Goal: Task Accomplishment & Management: Complete application form

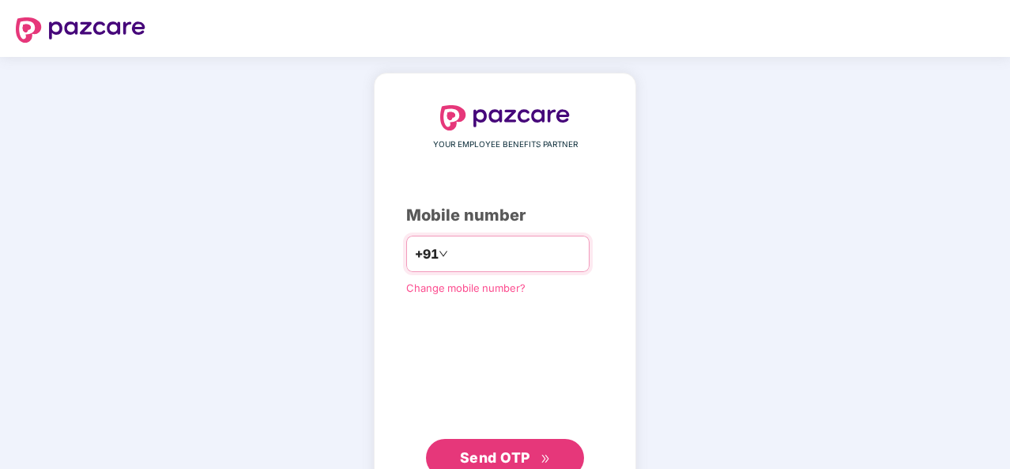
click at [490, 248] on input "number" at bounding box center [516, 253] width 130 height 25
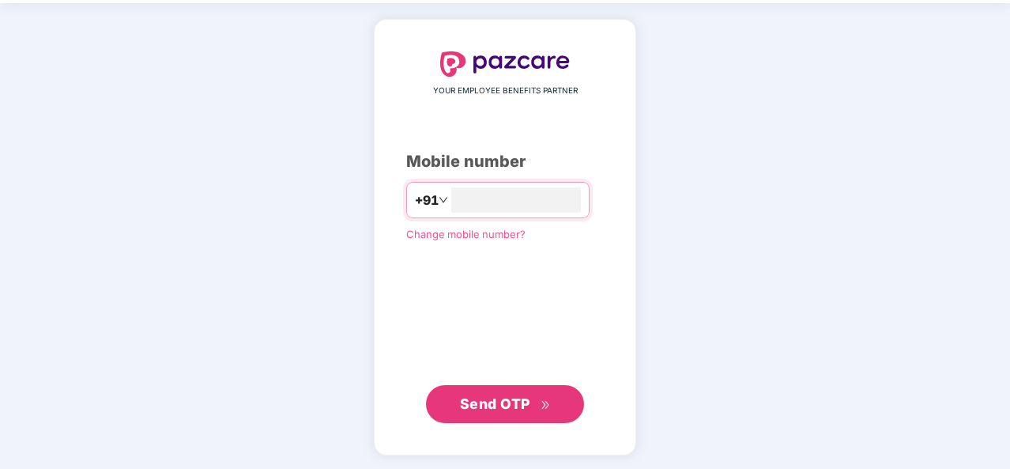
type input "**********"
click at [493, 404] on span "Send OTP" at bounding box center [495, 402] width 70 height 17
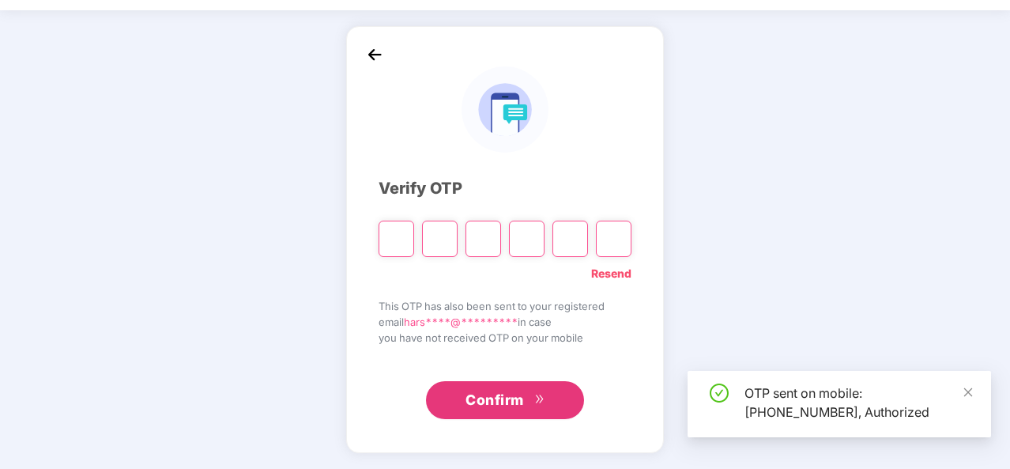
scroll to position [46, 0]
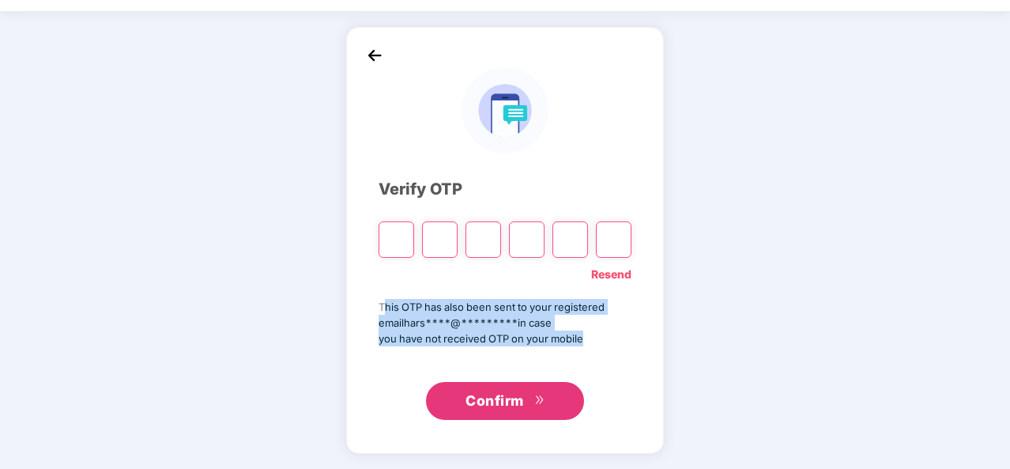
drag, startPoint x: 387, startPoint y: 306, endPoint x: 599, endPoint y: 343, distance: 215.1
click at [599, 343] on div "This OTP has also been sent to your registered email hars****@********* in case…" at bounding box center [505, 323] width 253 height 48
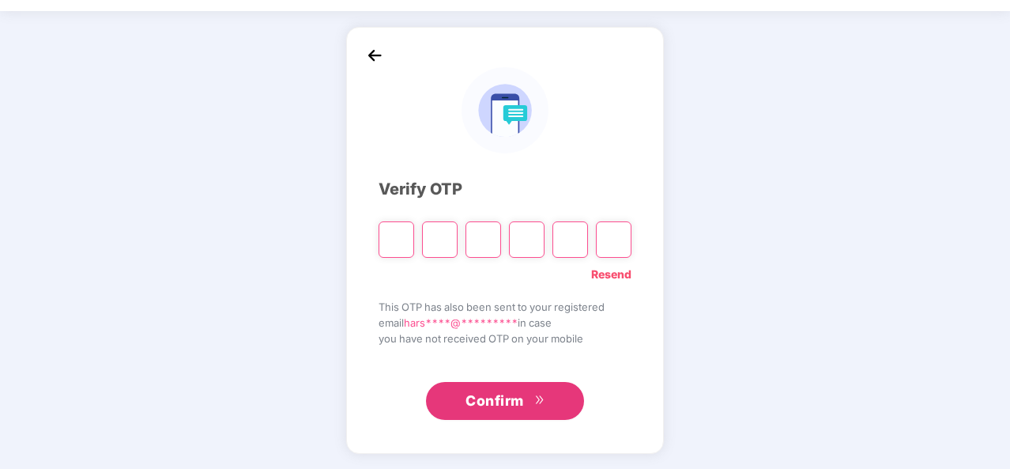
click at [392, 245] on input "Please enter verification code. Digit 1" at bounding box center [397, 239] width 36 height 36
type input "*"
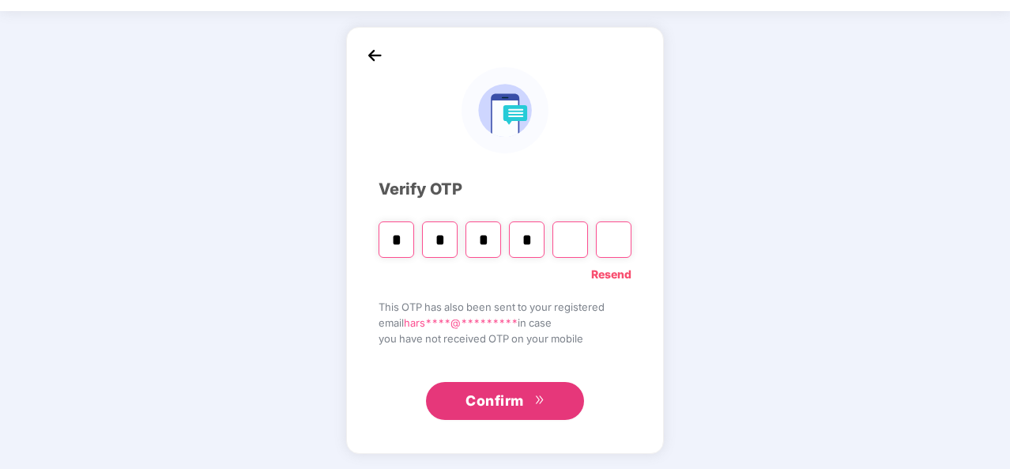
type input "*"
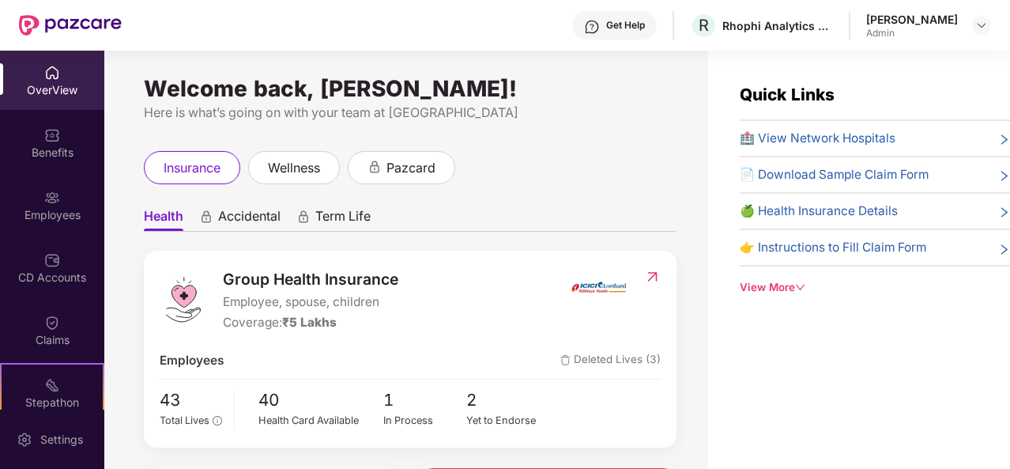
click at [556, 292] on div "Group Health Insurance Employee, spouse, children Coverage: ₹5 Lakhs" at bounding box center [364, 300] width 409 height 66
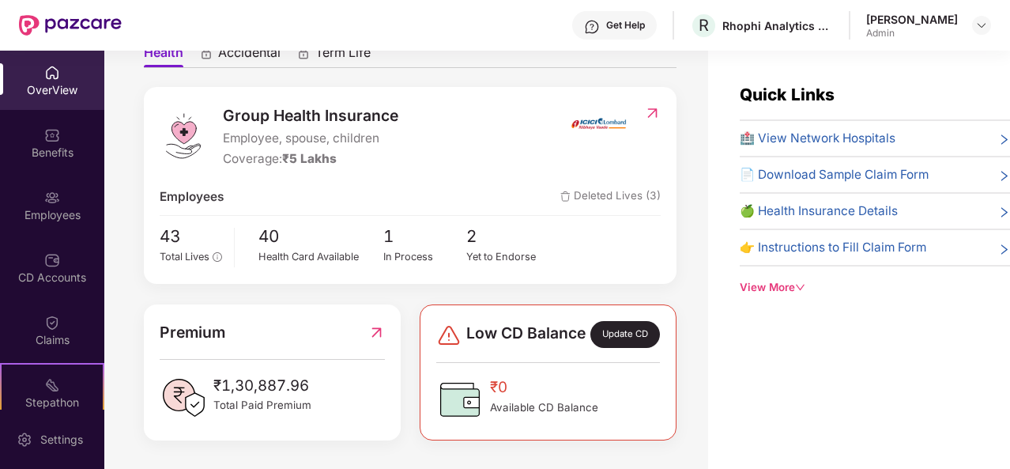
scroll to position [51, 0]
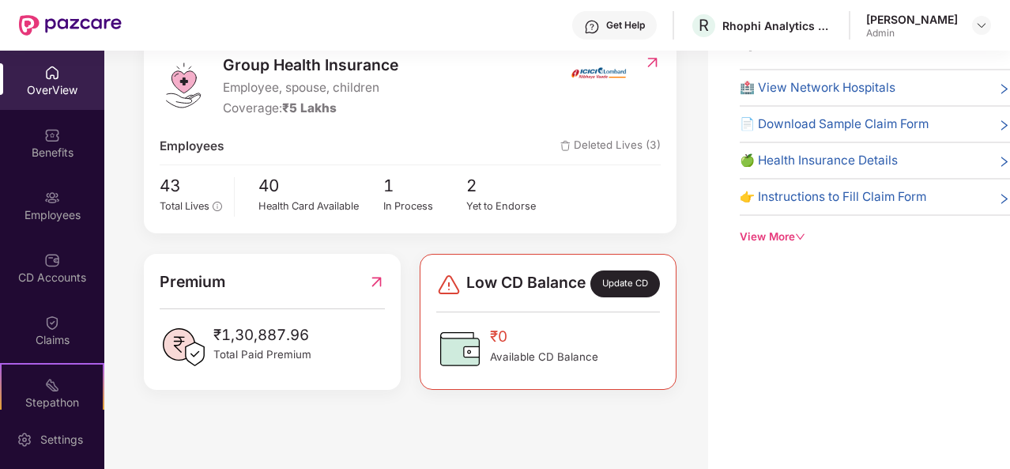
click at [480, 239] on div "Group Health Insurance Employee, spouse, children Coverage: ₹5 Lakhs Employees …" at bounding box center [410, 212] width 533 height 353
click at [504, 137] on div "Employees Deleted Lives (3)" at bounding box center [410, 146] width 500 height 19
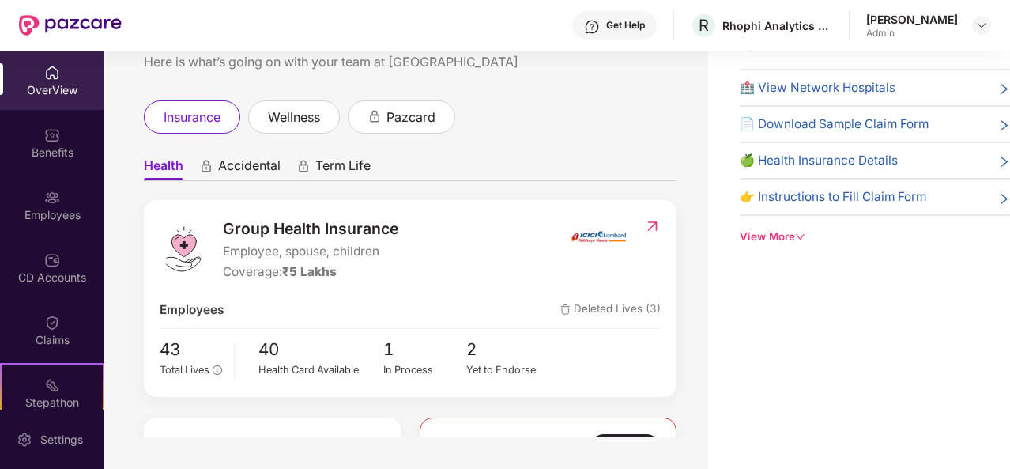
scroll to position [0, 0]
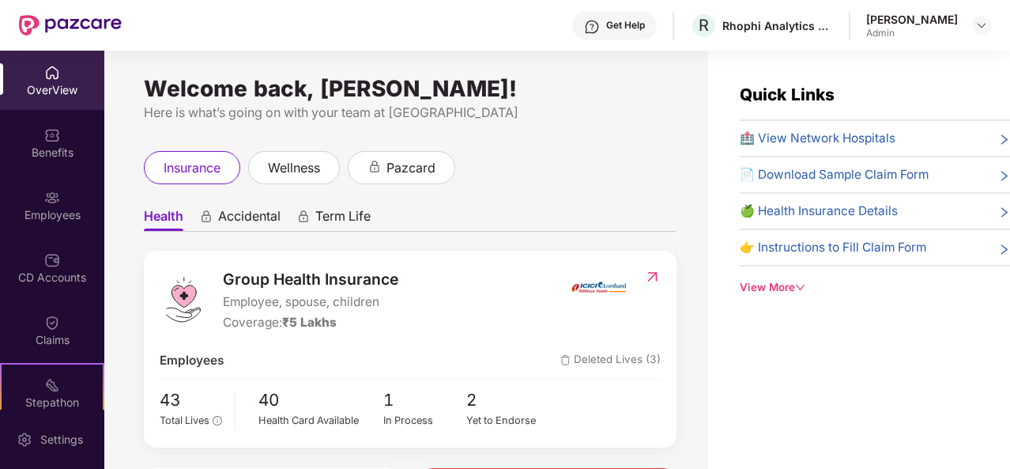
click at [593, 221] on ul "Health Accidental Term Life" at bounding box center [410, 216] width 533 height 32
click at [402, 175] on span "pazcard" at bounding box center [410, 168] width 49 height 20
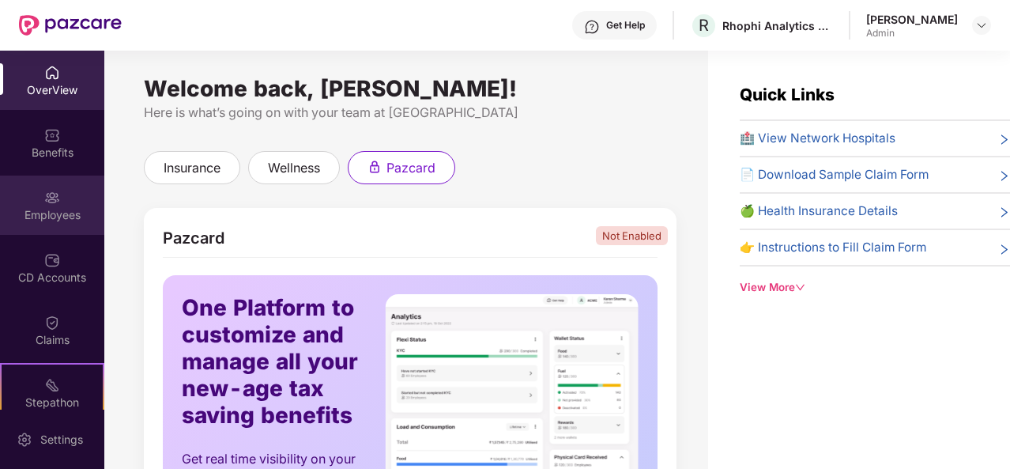
click at [33, 213] on div "Employees" at bounding box center [52, 215] width 104 height 16
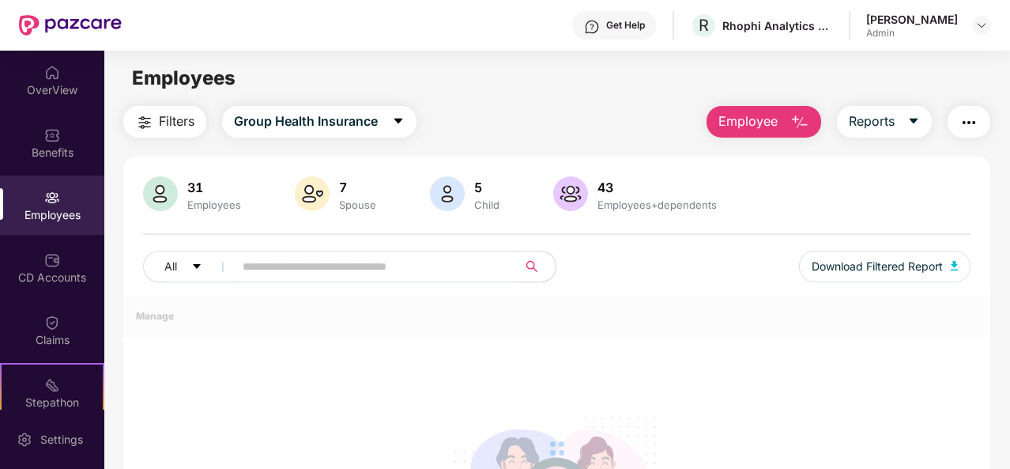
click at [372, 153] on div "Filters Group Health Insurance Employee Reports 31 Employees 7 Spouse 5 Child […" at bounding box center [556, 382] width 867 height 552
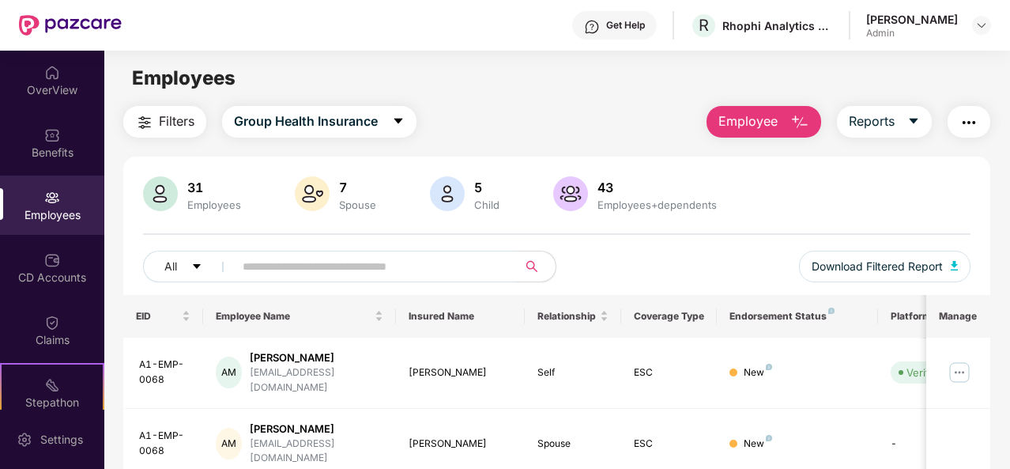
click at [748, 126] on span "Employee" at bounding box center [747, 121] width 59 height 20
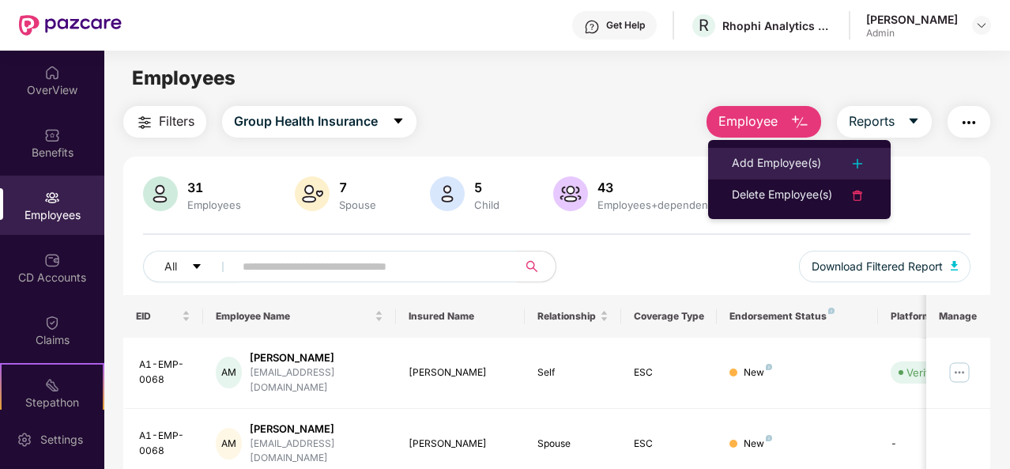
click at [861, 164] on img at bounding box center [857, 163] width 19 height 19
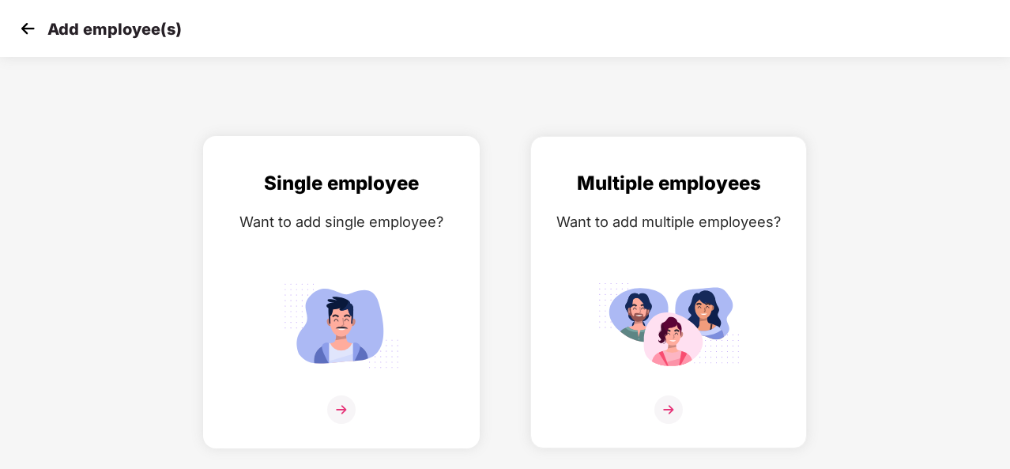
click at [343, 403] on img at bounding box center [341, 409] width 28 height 28
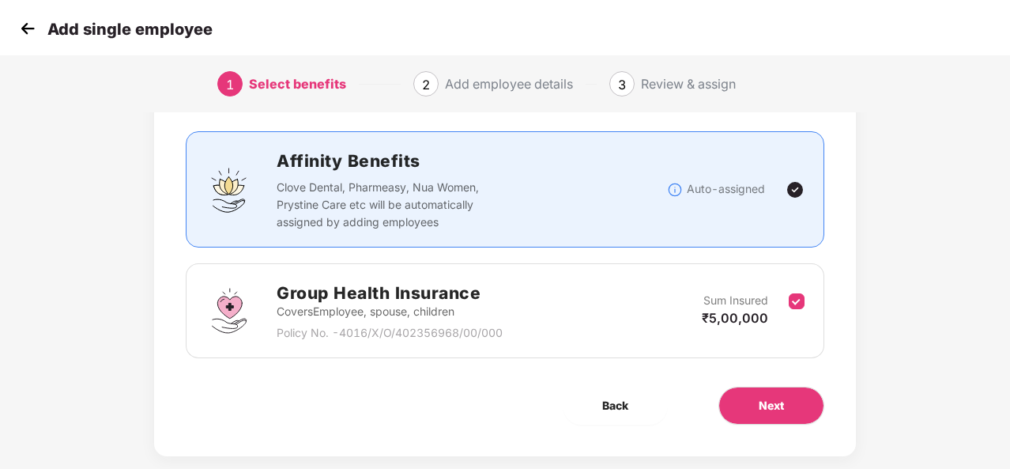
scroll to position [87, 0]
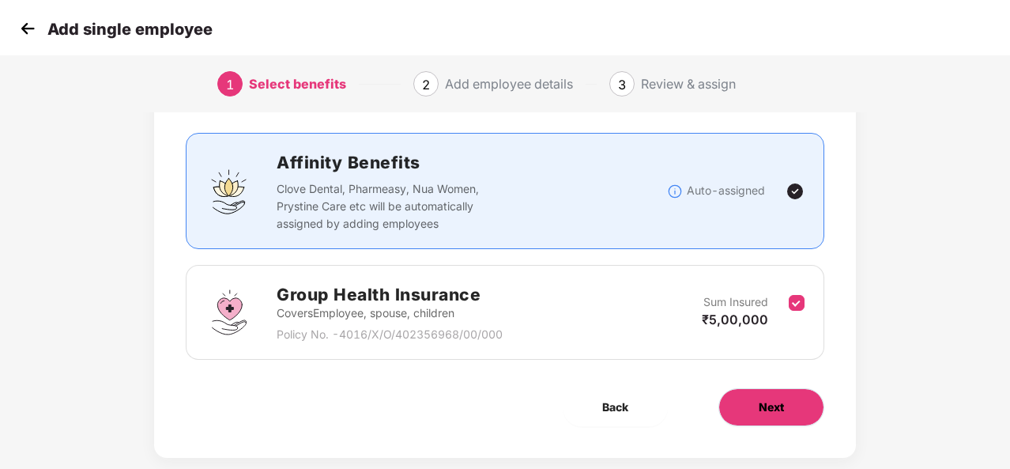
click at [764, 413] on span "Next" at bounding box center [771, 406] width 25 height 17
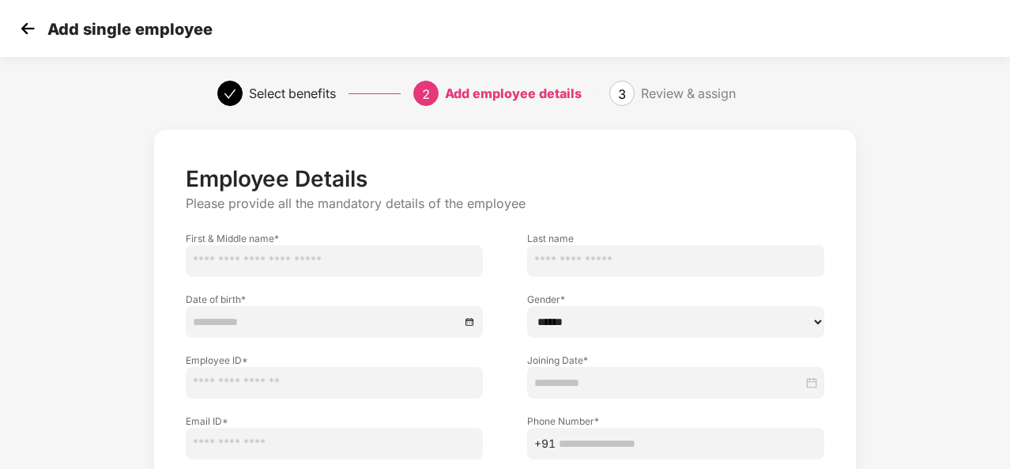
click at [337, 271] on input "text" at bounding box center [334, 261] width 297 height 32
click at [32, 32] on img at bounding box center [28, 29] width 24 height 24
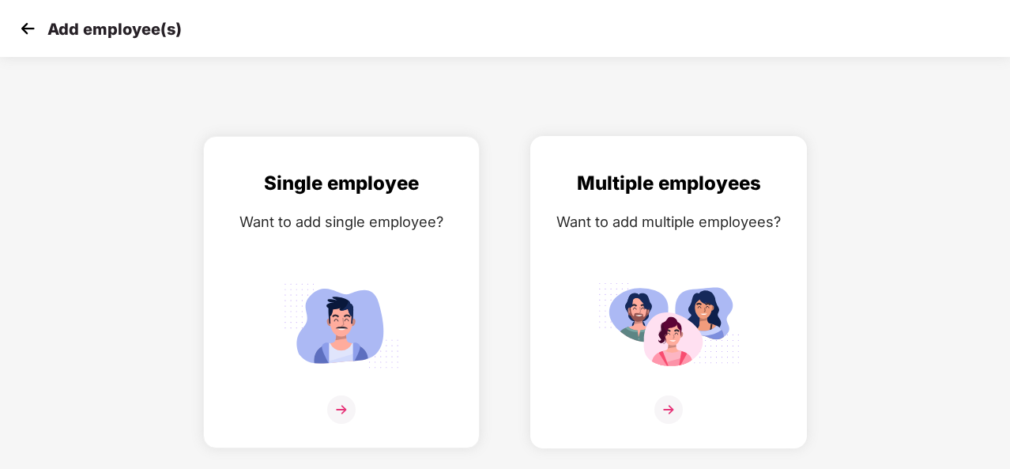
click at [675, 412] on img at bounding box center [668, 409] width 28 height 28
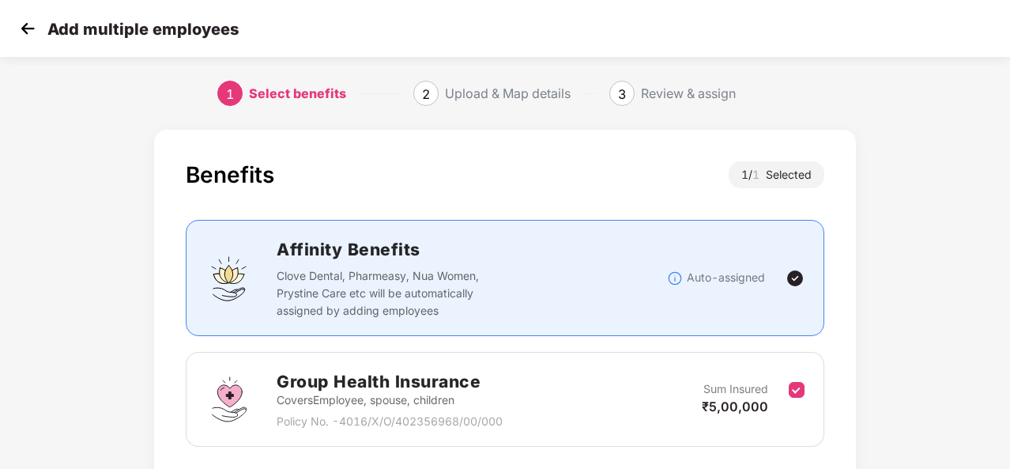
scroll to position [114, 0]
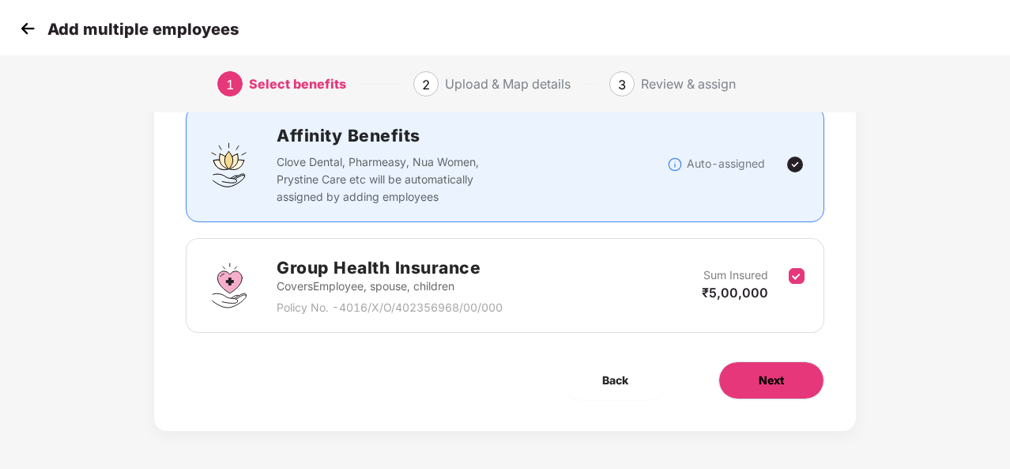
click at [772, 371] on span "Next" at bounding box center [771, 379] width 25 height 17
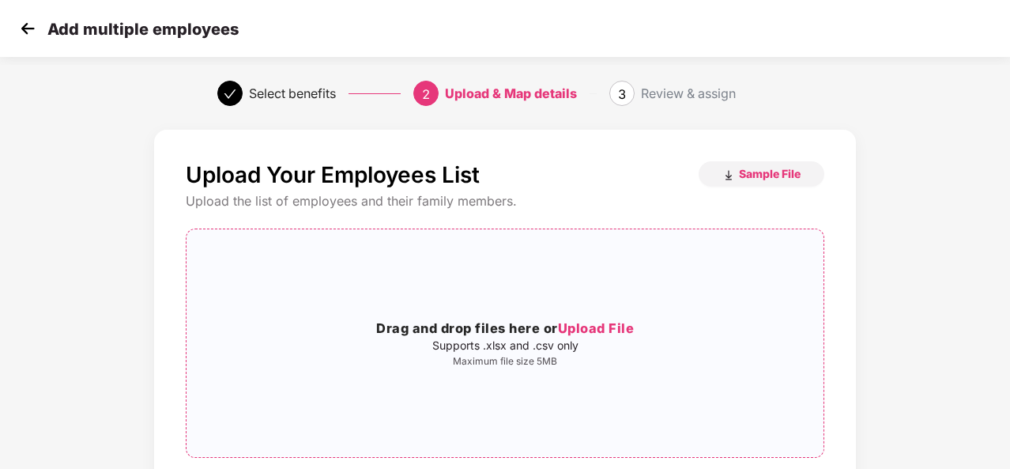
scroll to position [166, 0]
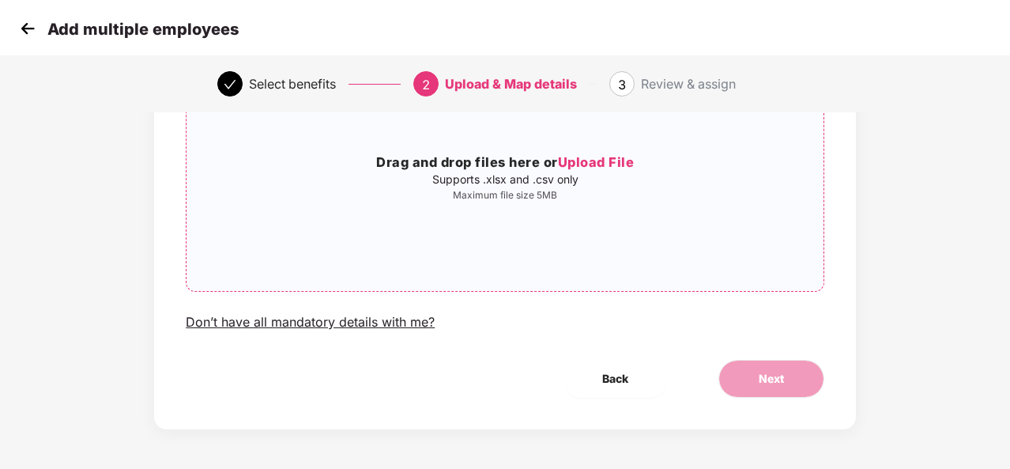
click at [599, 162] on span "Upload File" at bounding box center [596, 162] width 77 height 16
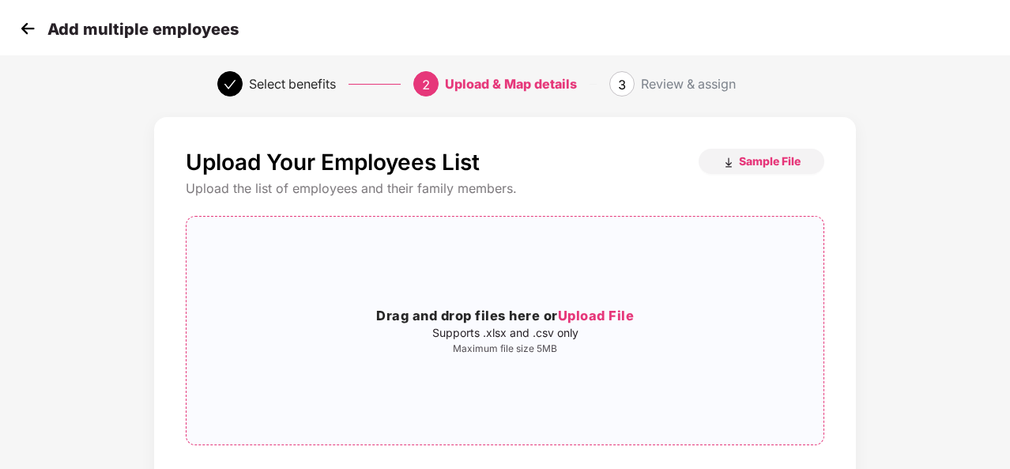
scroll to position [12, 0]
click at [760, 166] on span "Sample File" at bounding box center [770, 161] width 62 height 15
click at [596, 316] on span "Upload File" at bounding box center [596, 316] width 77 height 16
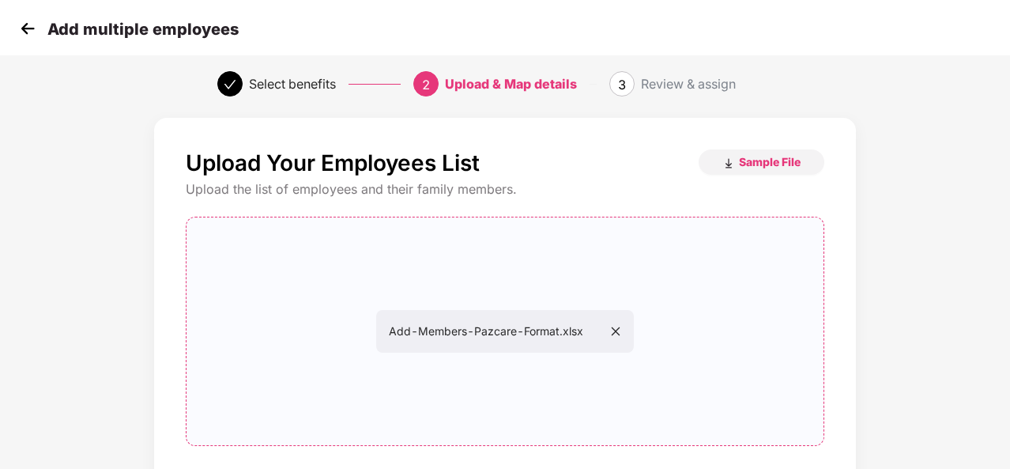
scroll to position [166, 0]
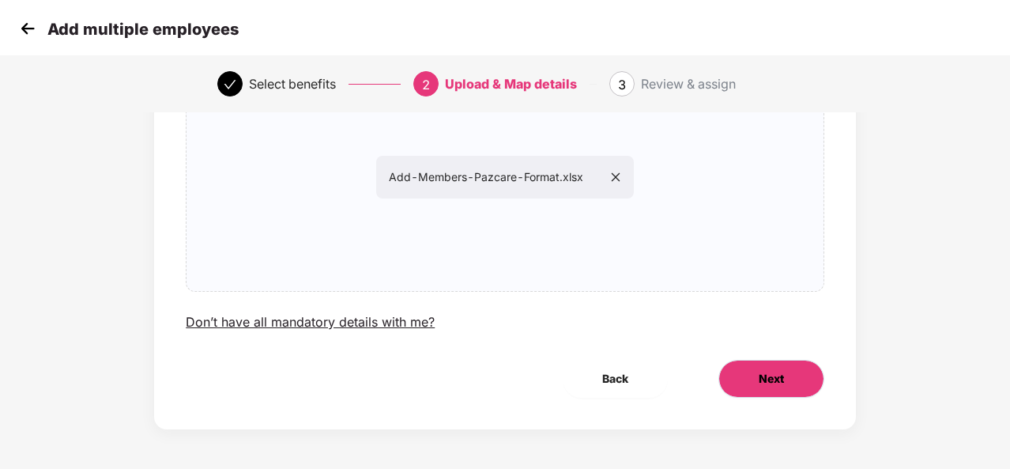
click at [776, 373] on span "Next" at bounding box center [771, 378] width 25 height 17
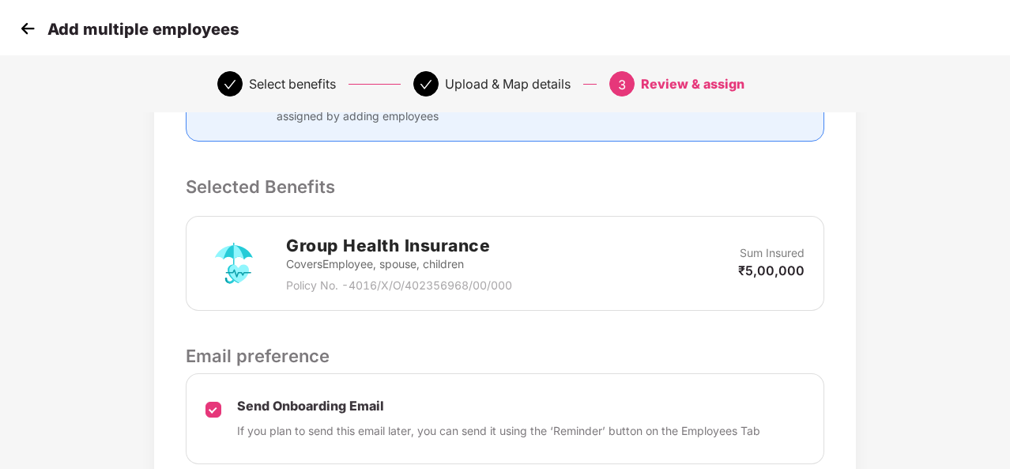
scroll to position [428, 0]
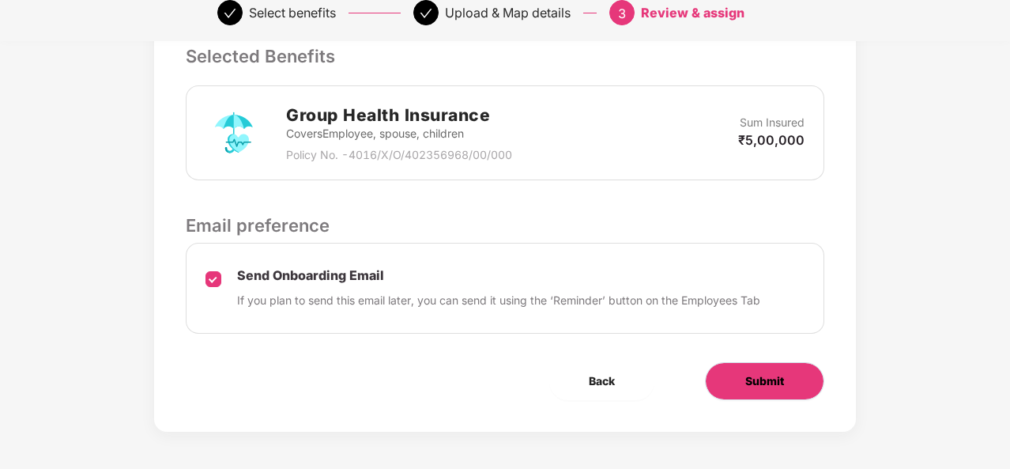
click at [775, 377] on span "Submit" at bounding box center [764, 380] width 39 height 17
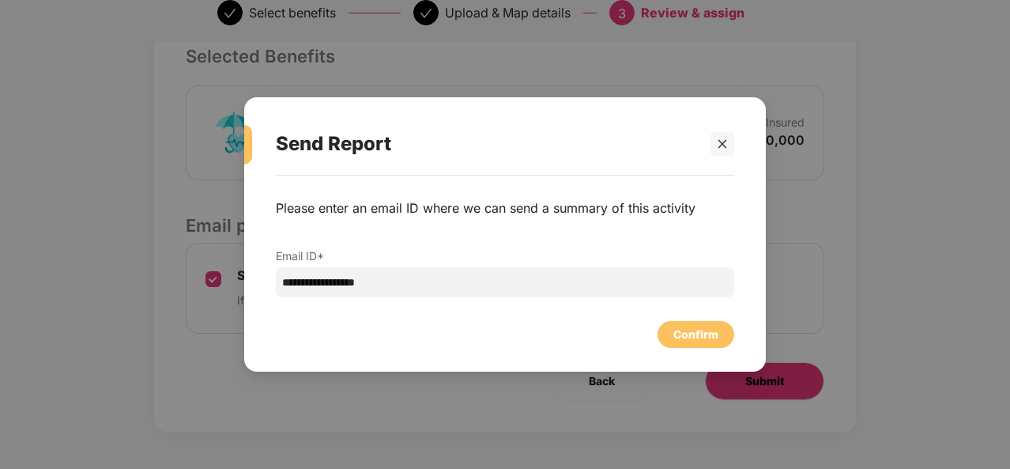
scroll to position [0, 0]
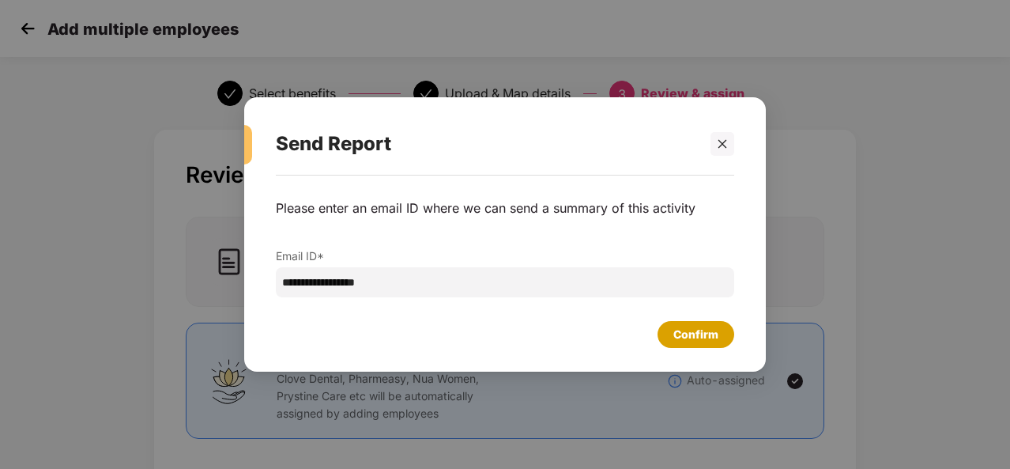
click at [692, 339] on div "Confirm" at bounding box center [695, 334] width 45 height 17
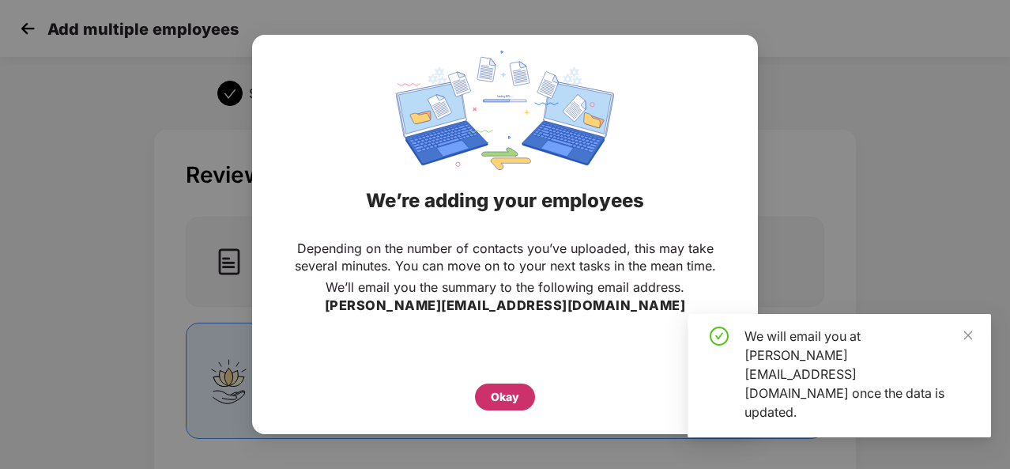
click at [502, 388] on div "Okay" at bounding box center [505, 396] width 28 height 17
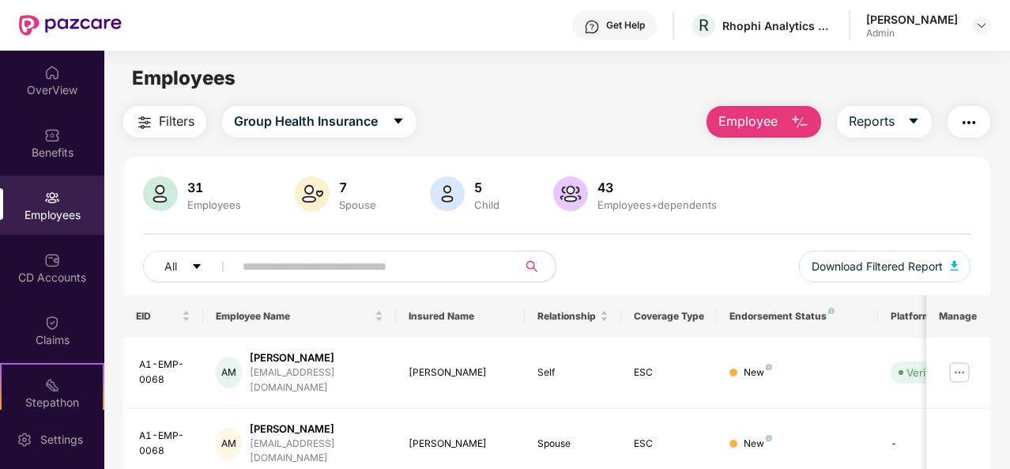
click at [157, 202] on img at bounding box center [160, 193] width 35 height 35
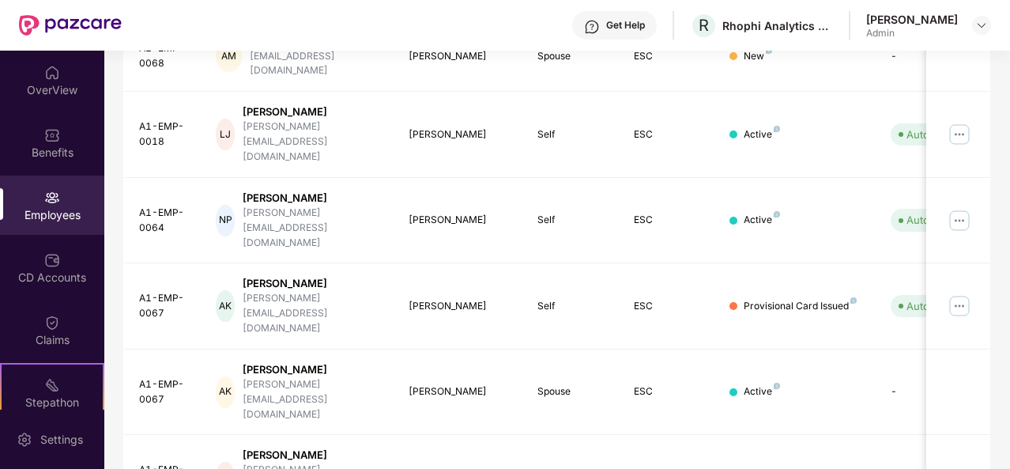
scroll to position [499, 0]
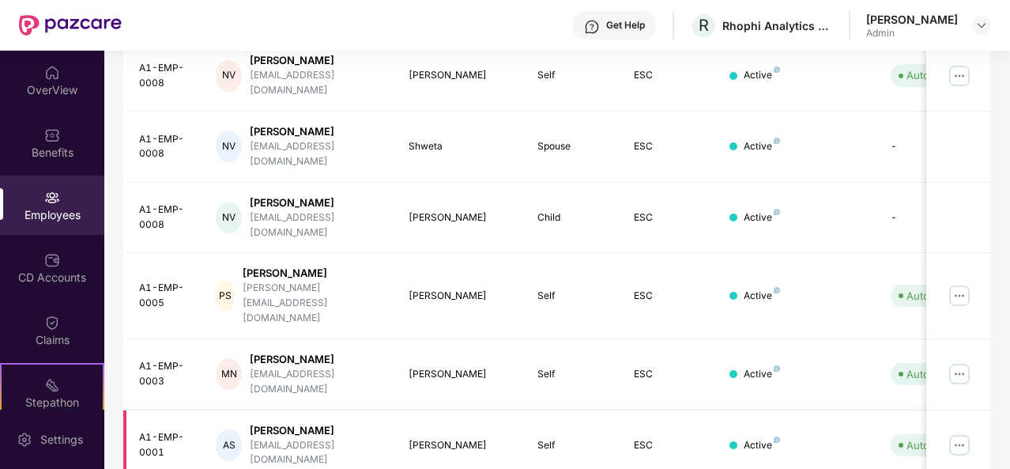
scroll to position [441, 0]
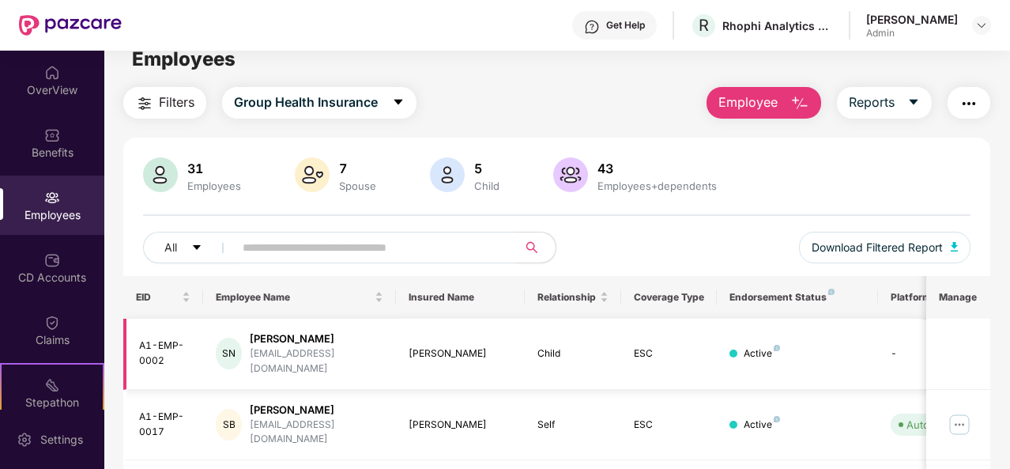
scroll to position [0, 0]
click at [454, 243] on input "text" at bounding box center [370, 248] width 254 height 24
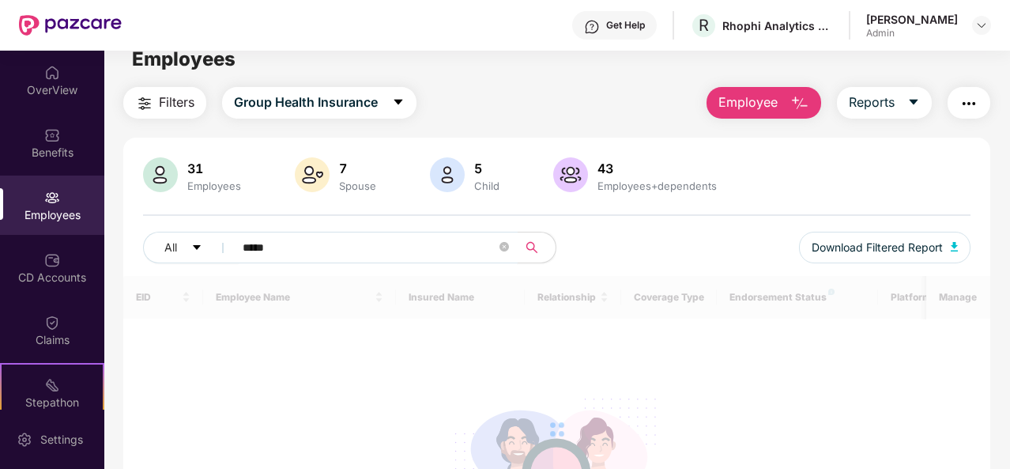
type input "*****"
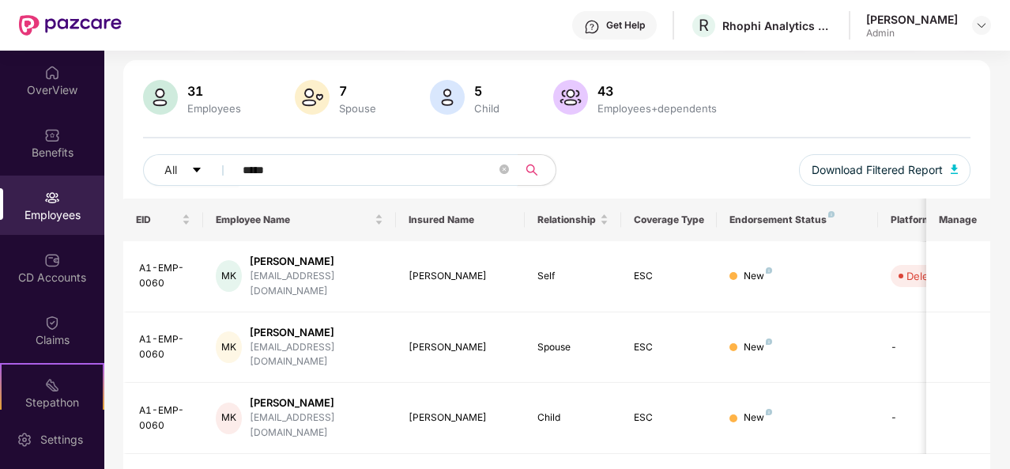
drag, startPoint x: 288, startPoint y: 167, endPoint x: 239, endPoint y: 168, distance: 49.8
click at [239, 168] on span "*****" at bounding box center [371, 170] width 294 height 32
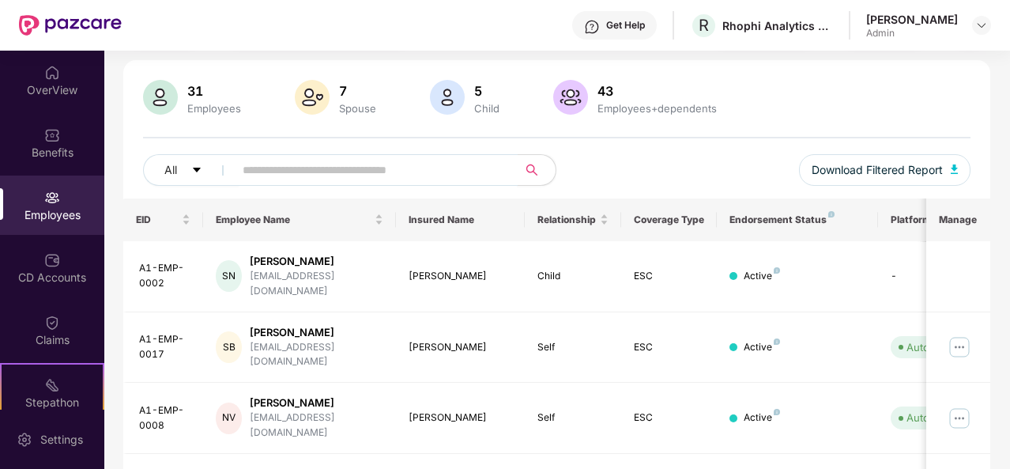
click at [406, 172] on input "text" at bounding box center [370, 170] width 254 height 24
type input "*******"
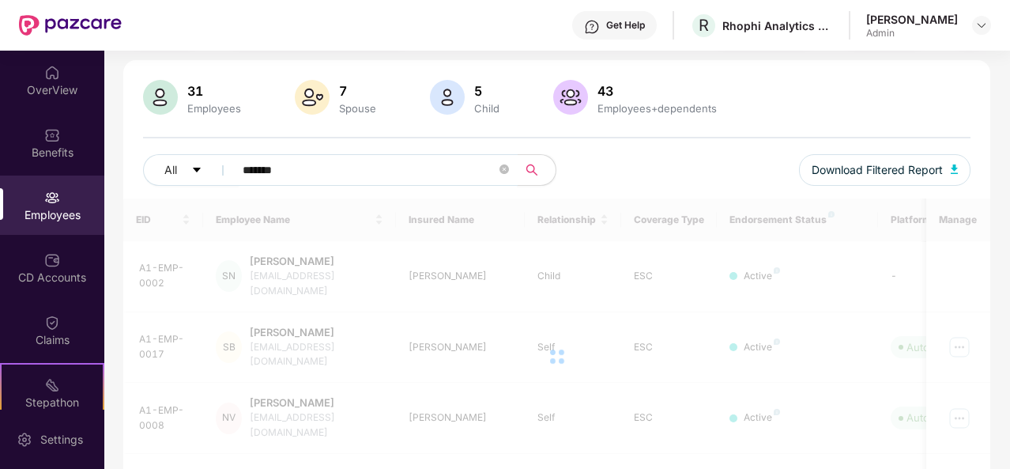
scroll to position [51, 0]
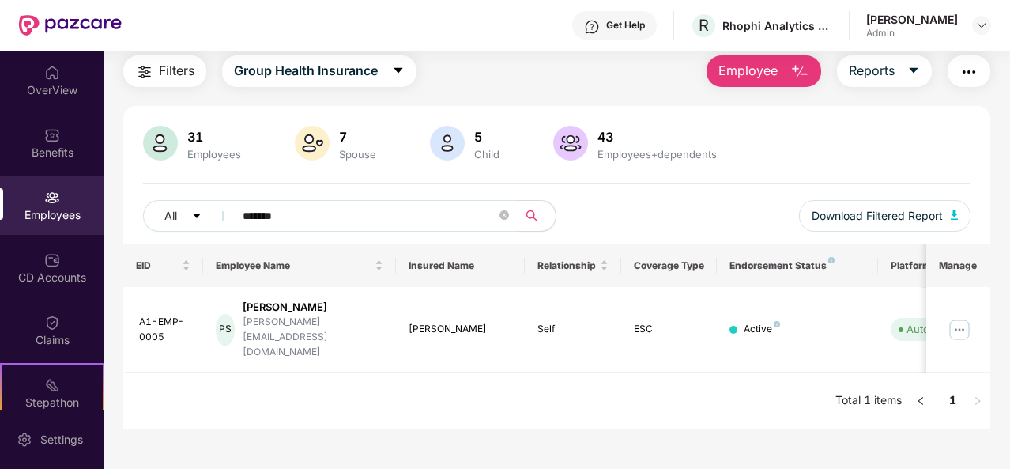
drag, startPoint x: 292, startPoint y: 216, endPoint x: 228, endPoint y: 209, distance: 65.2
click at [228, 209] on span "*******" at bounding box center [371, 216] width 294 height 32
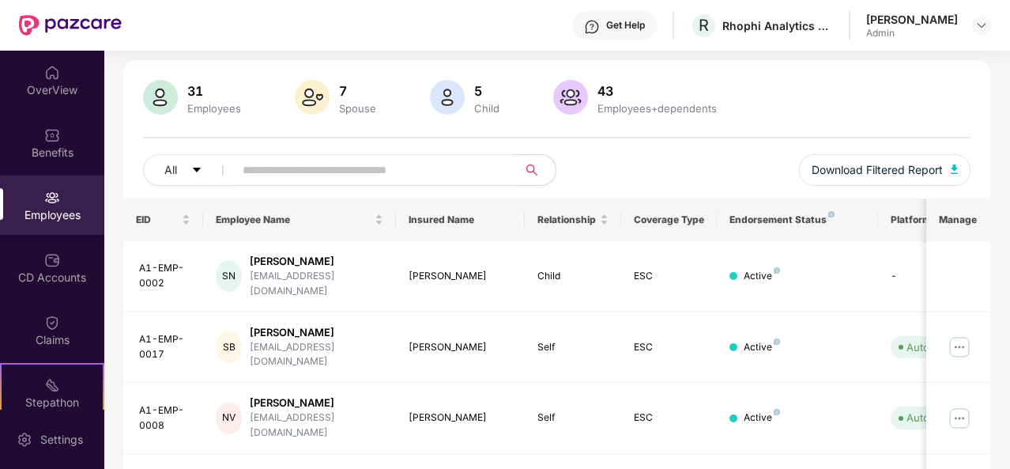
scroll to position [0, 0]
